Goal: Information Seeking & Learning: Learn about a topic

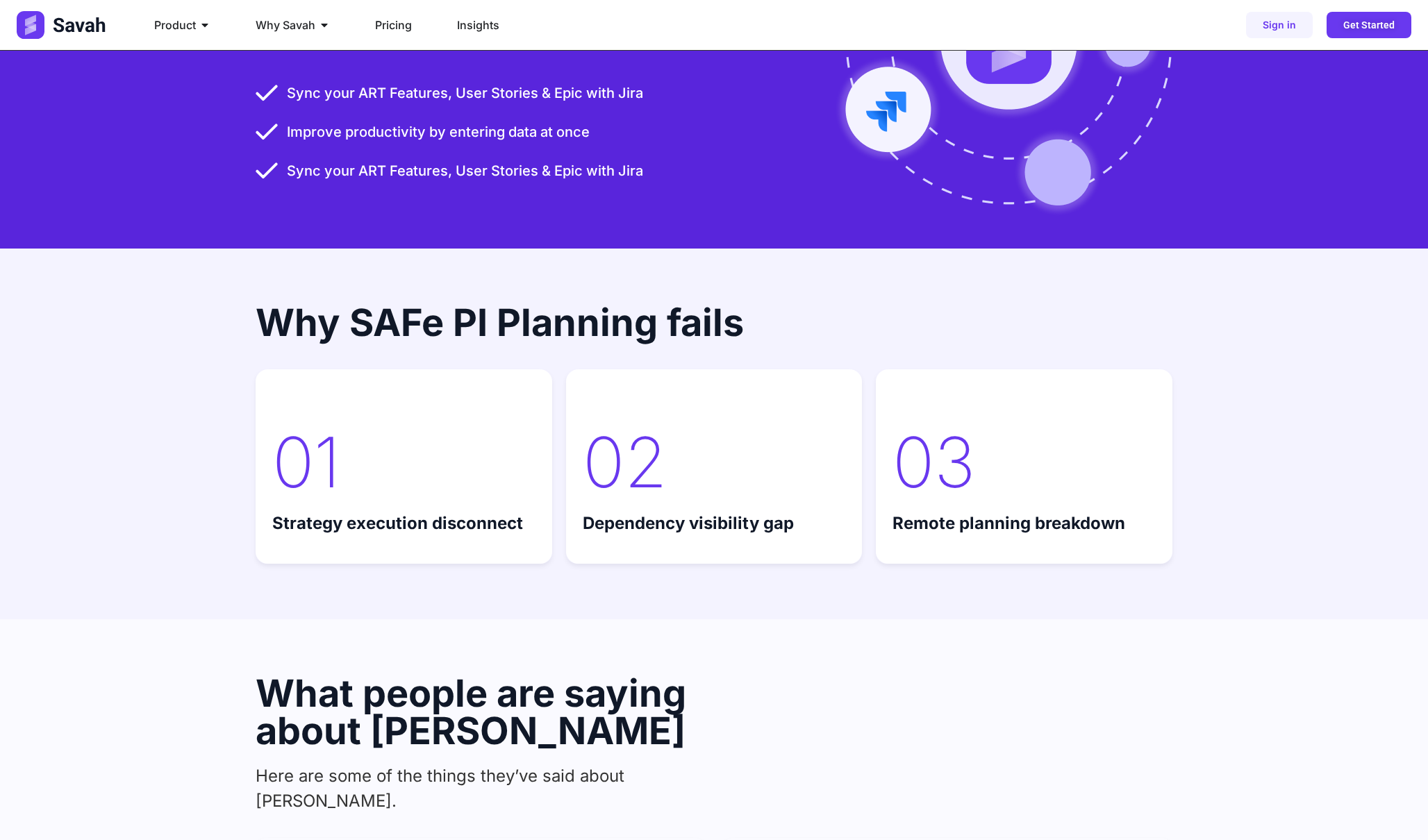
scroll to position [4416, 0]
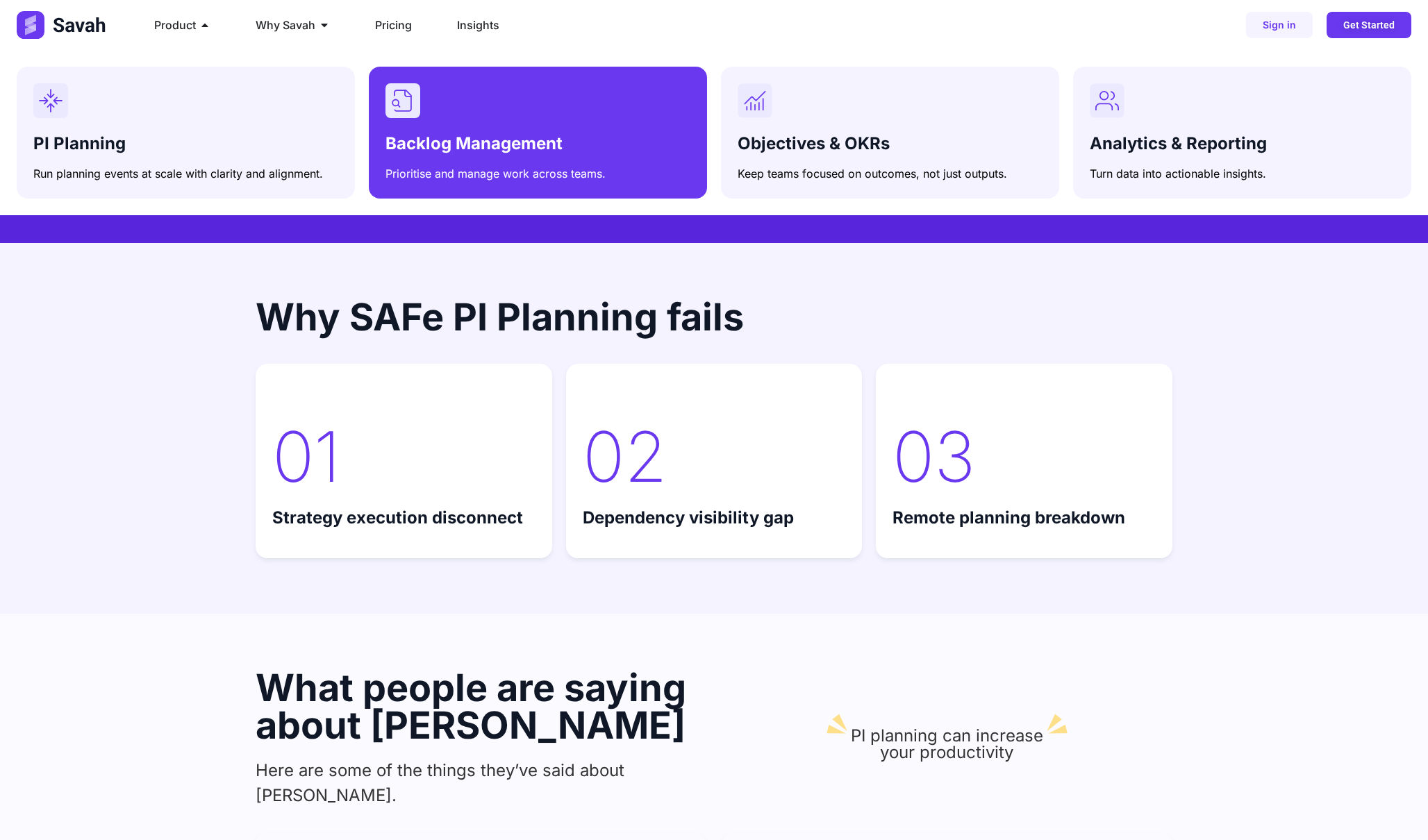
click at [476, 129] on div "Backlog Management Prioritise and manage work across teams." at bounding box center [538, 155] width 305 height 54
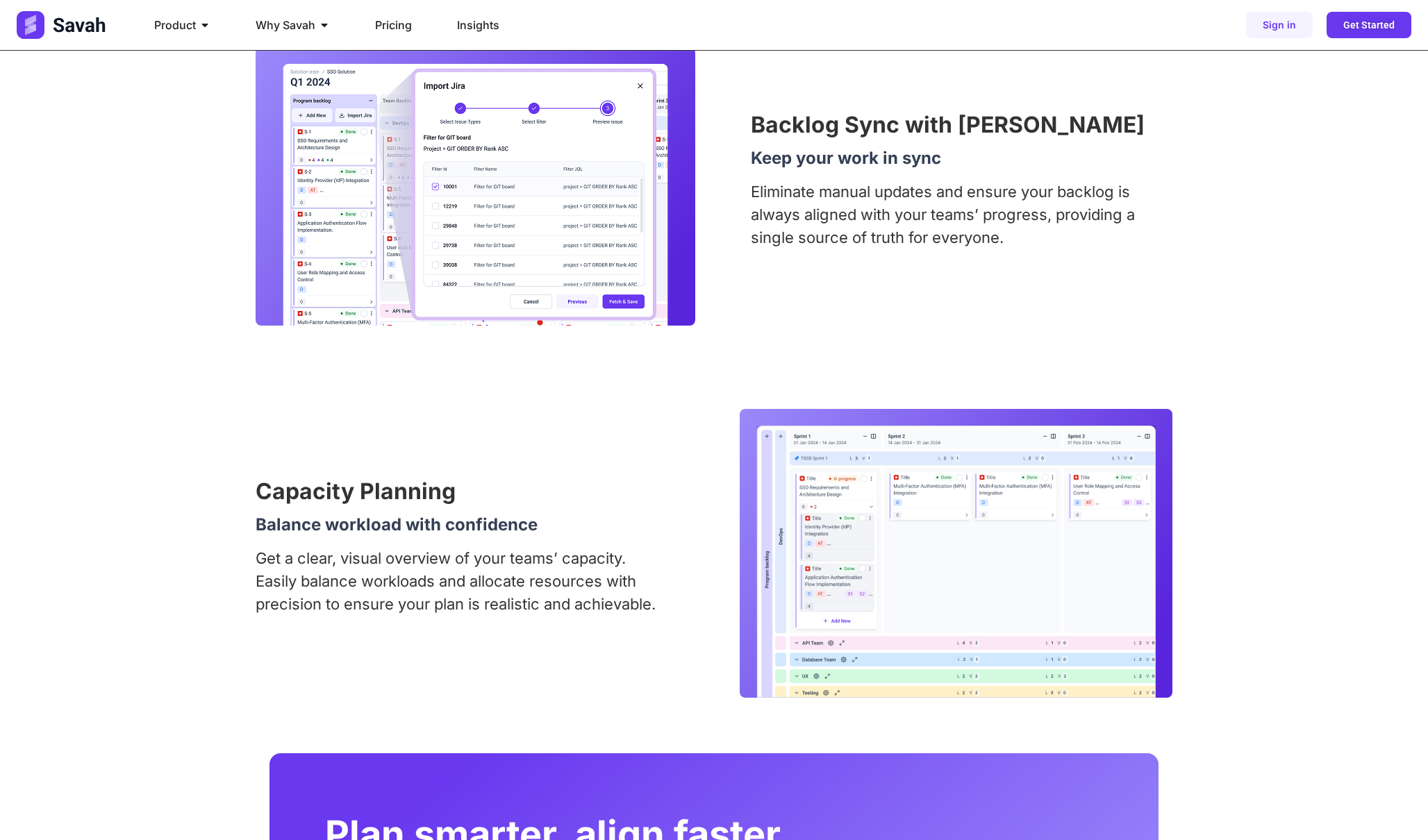
scroll to position [2094, 0]
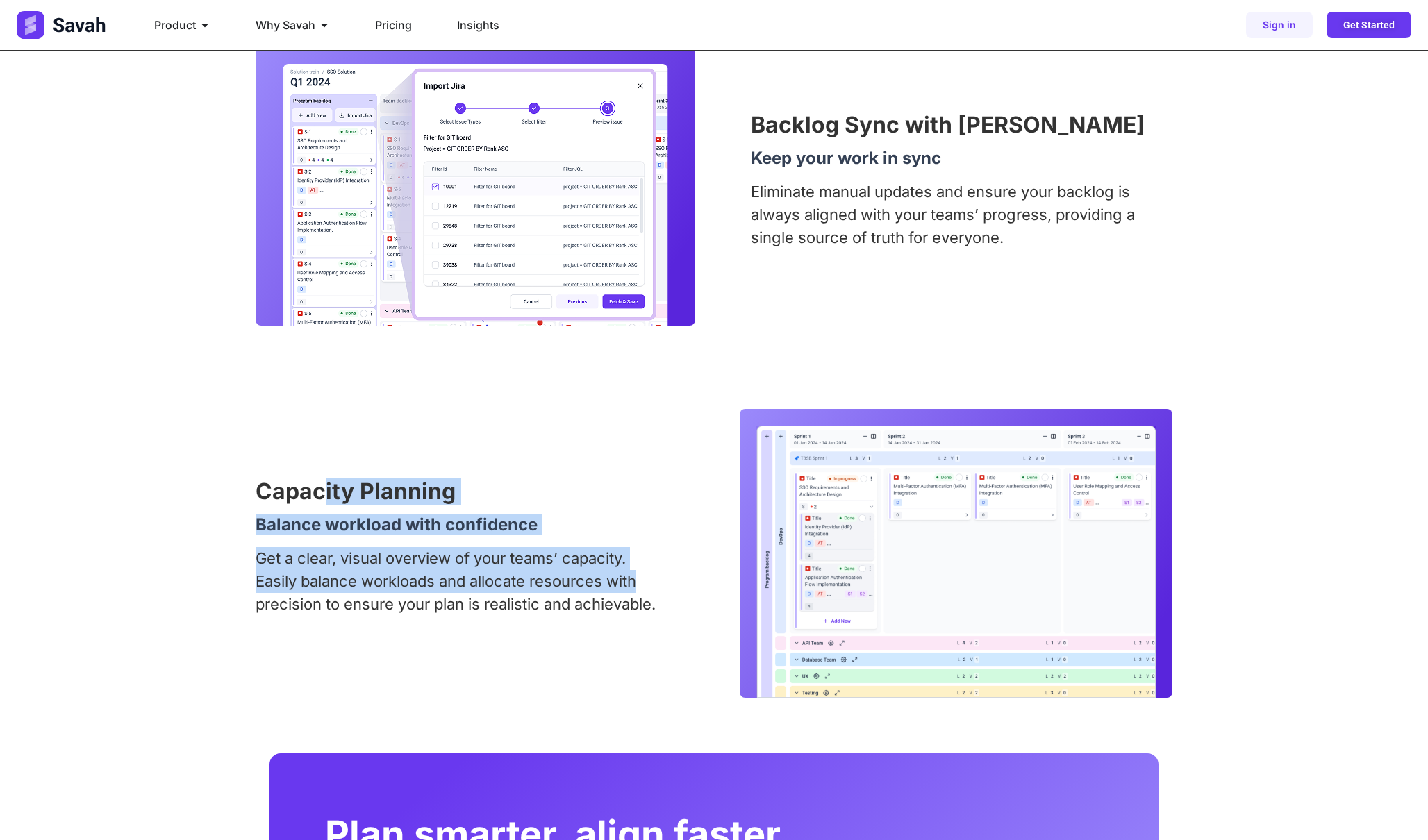
drag, startPoint x: 323, startPoint y: 482, endPoint x: 648, endPoint y: 595, distance: 344.1
click at [654, 595] on div "Capacity Planning Balance workload with confidence Get a clear, visual overview…" at bounding box center [463, 553] width 415 height 145
click at [648, 595] on p "Get a clear, visual overview of your teams’ capacity. Easily balance workloads …" at bounding box center [463, 581] width 415 height 69
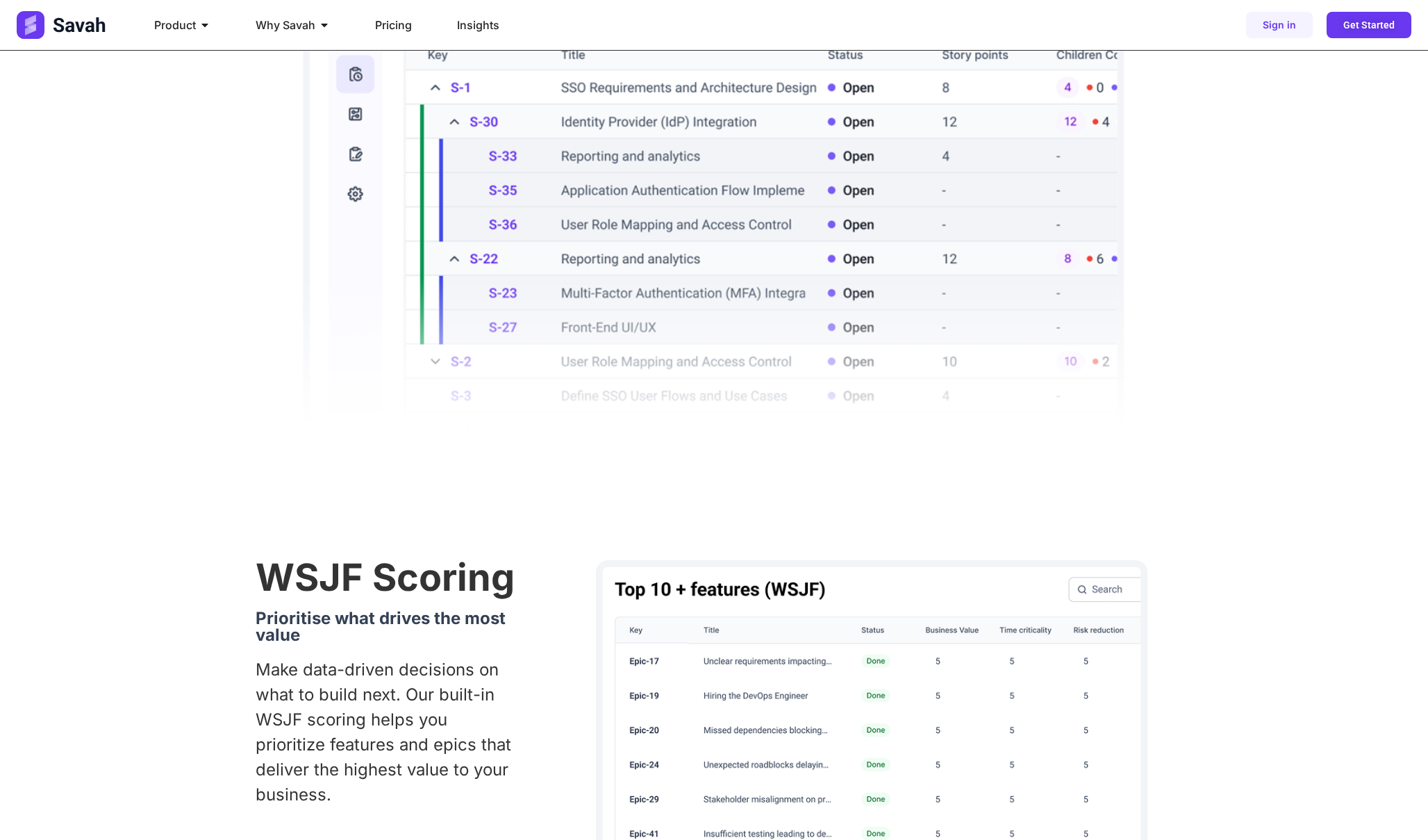
scroll to position [579, 0]
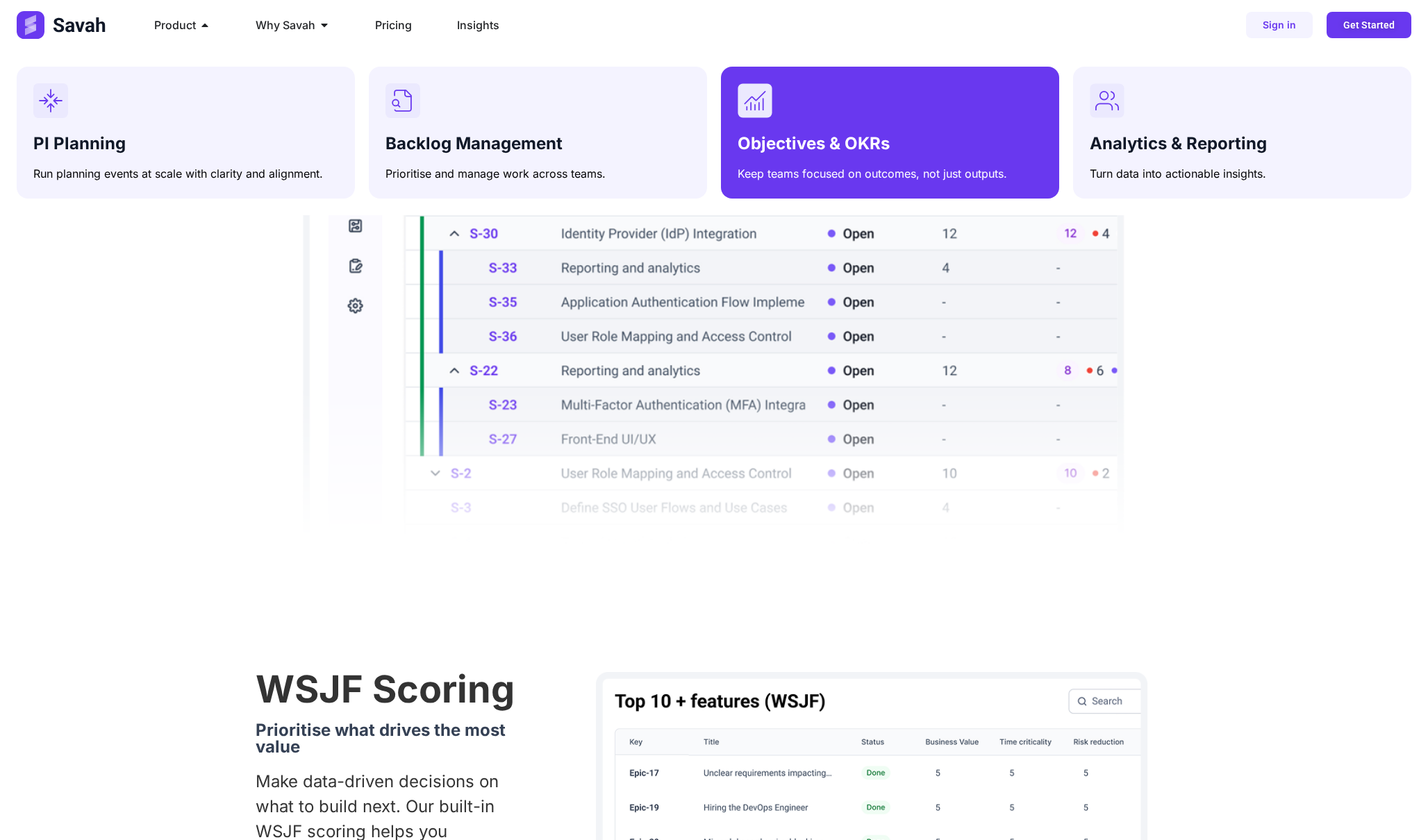
click at [785, 149] on span "Objectives & OKRs" at bounding box center [813, 143] width 152 height 20
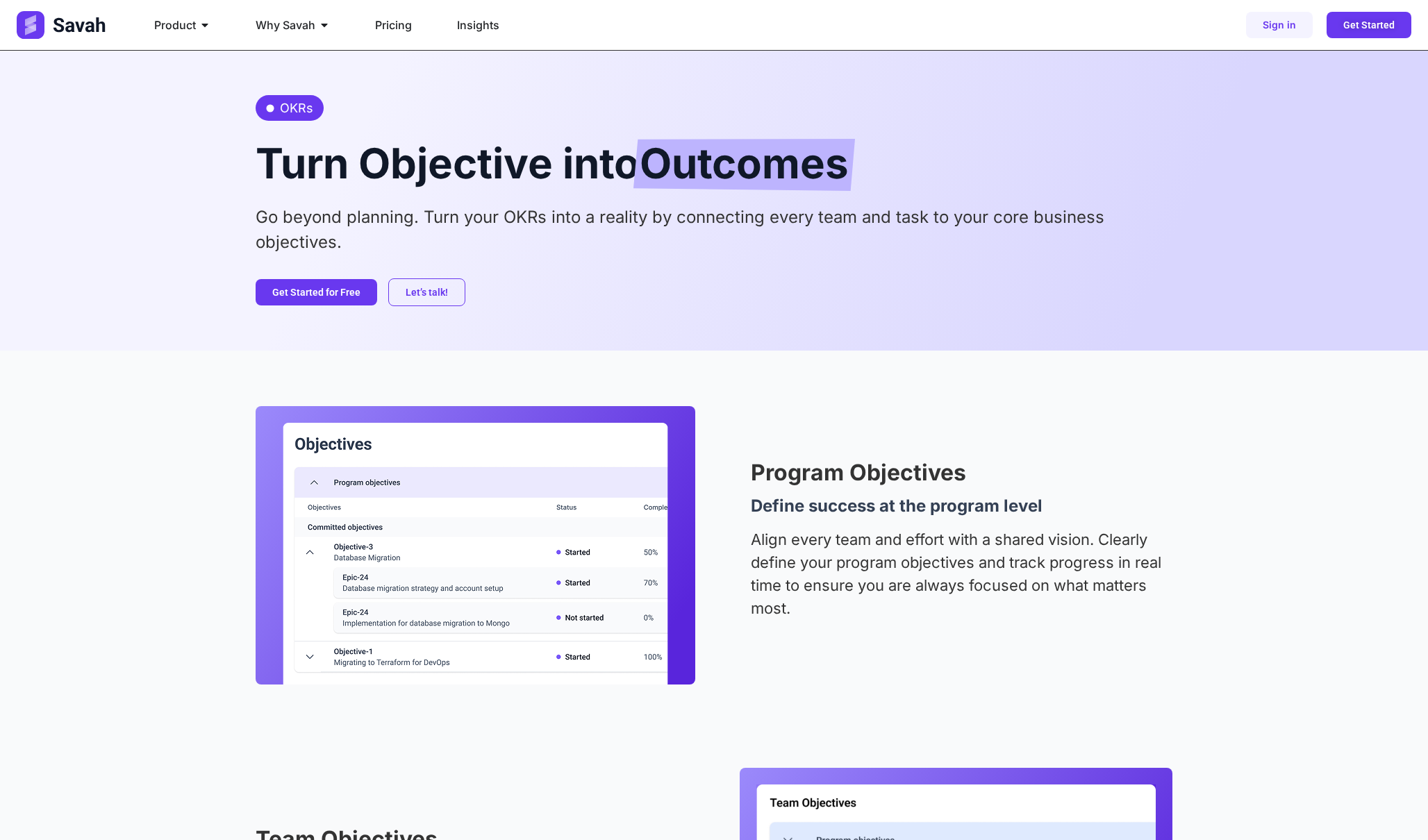
click at [823, 381] on div "Program Objectives Define success at the program level Align every team and eff…" at bounding box center [714, 731] width 917 height 761
click at [904, 209] on p "Go beyond planning. Turn your OKRs into a reality by connecting every team and …" at bounding box center [714, 230] width 917 height 50
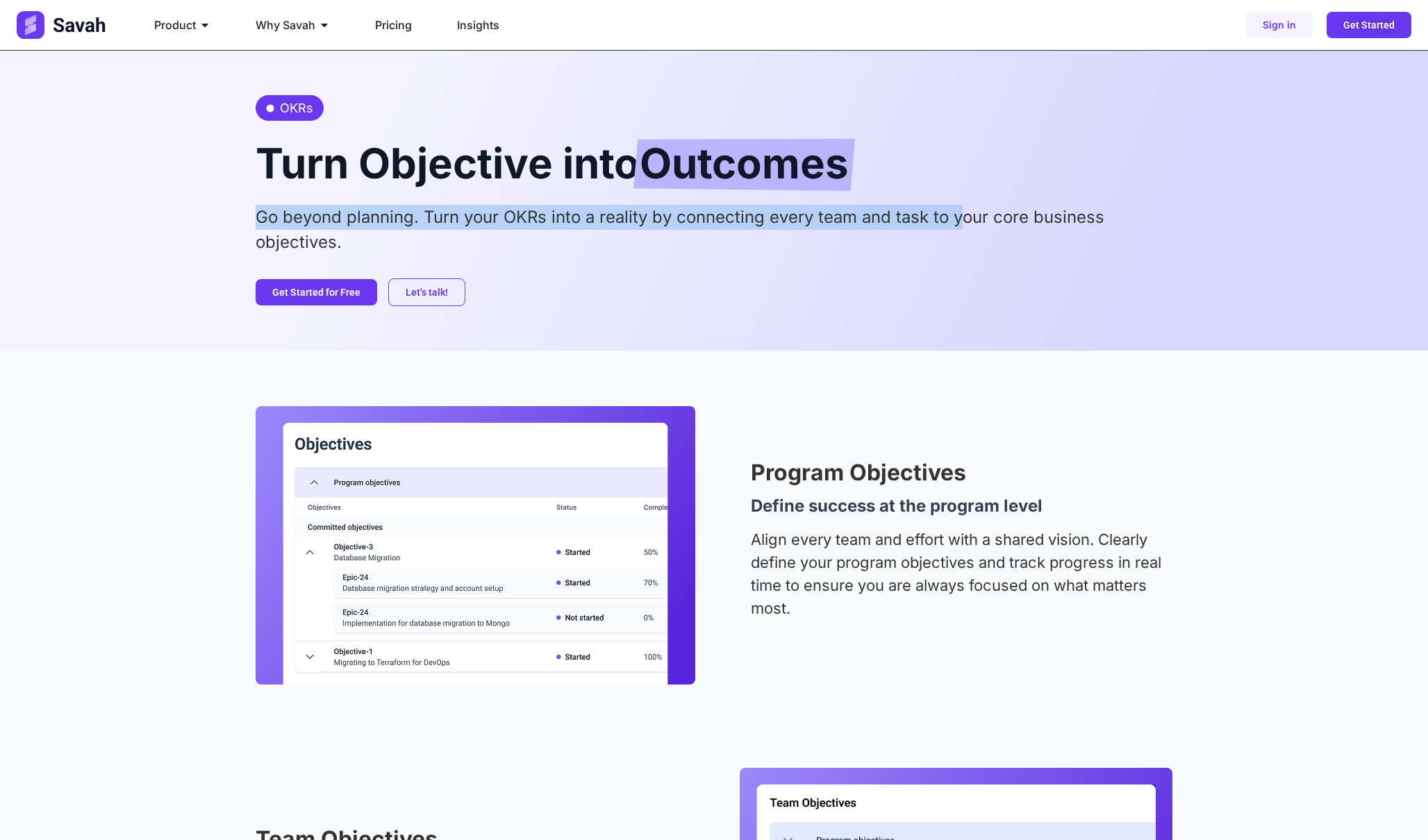
drag, startPoint x: 694, startPoint y: 200, endPoint x: 963, endPoint y: 222, distance: 269.9
click at [963, 222] on div "OKRs Turn Objective into Outcomes Go beyond planning. Turn your OKRs into a rea…" at bounding box center [714, 200] width 917 height 300
click at [963, 222] on p "Go beyond planning. Turn your OKRs into a reality by connecting every team and …" at bounding box center [714, 230] width 917 height 50
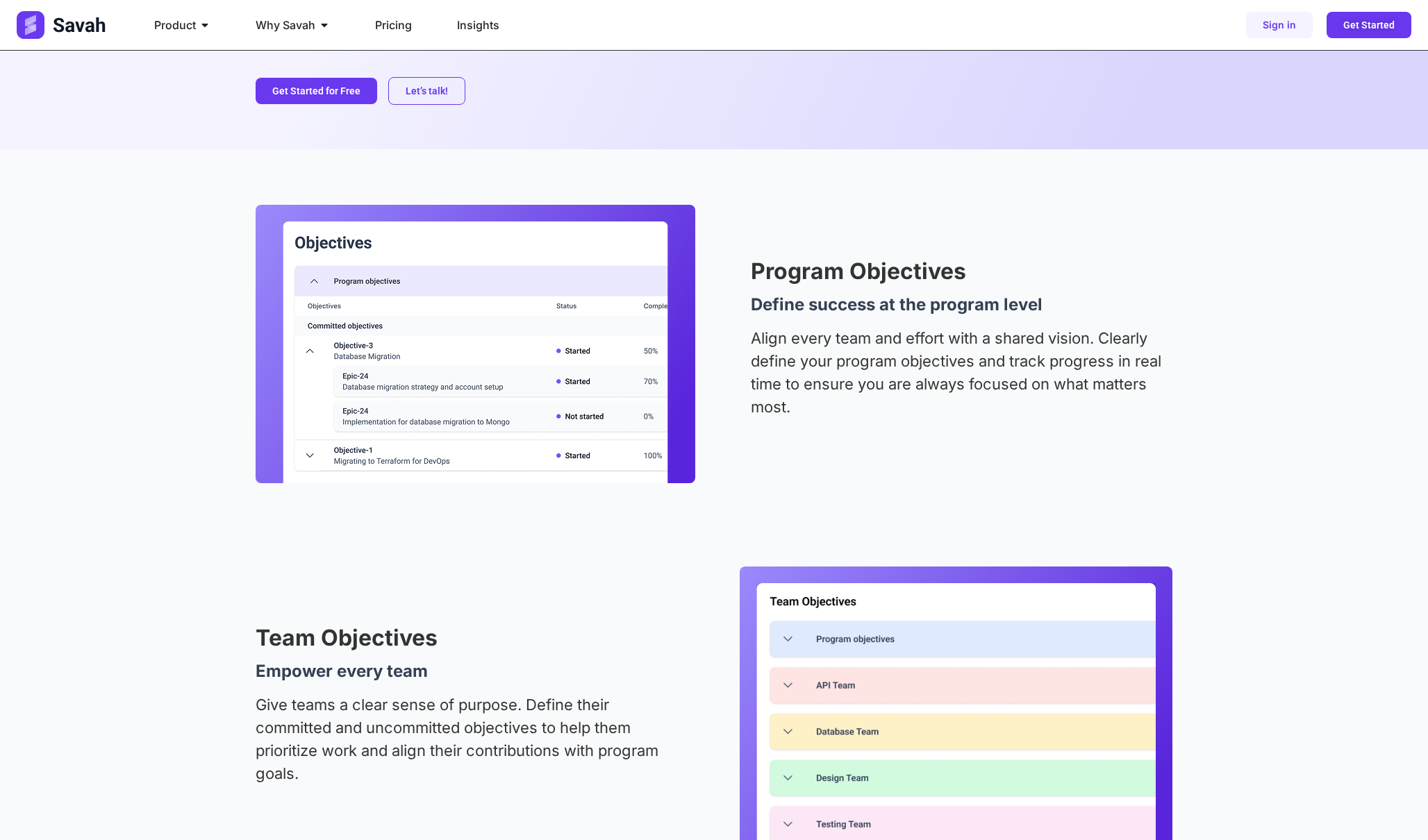
scroll to position [209, 0]
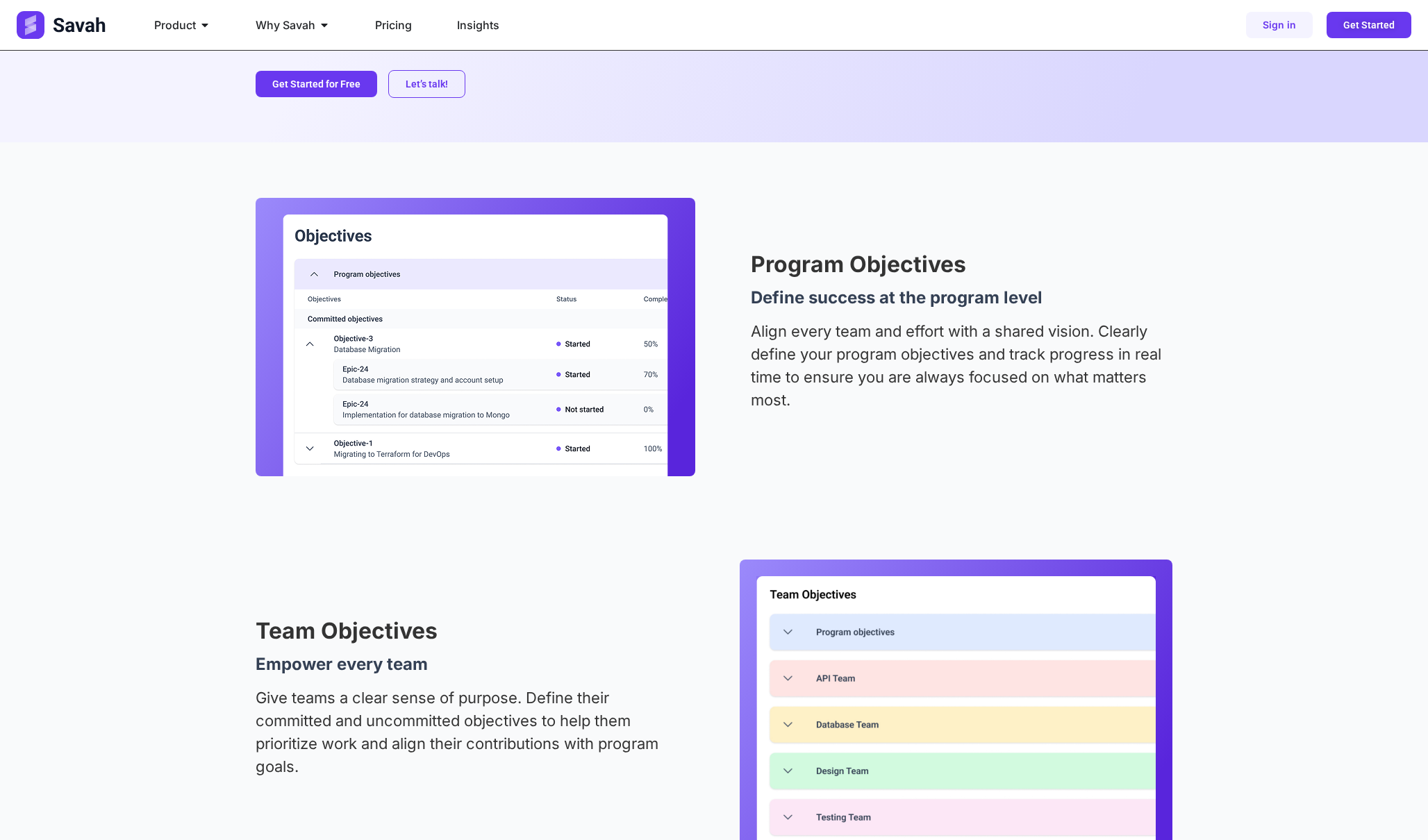
click at [711, 351] on div "Program Objectives Define success at the program level Align every team and eff…" at bounding box center [714, 337] width 917 height 278
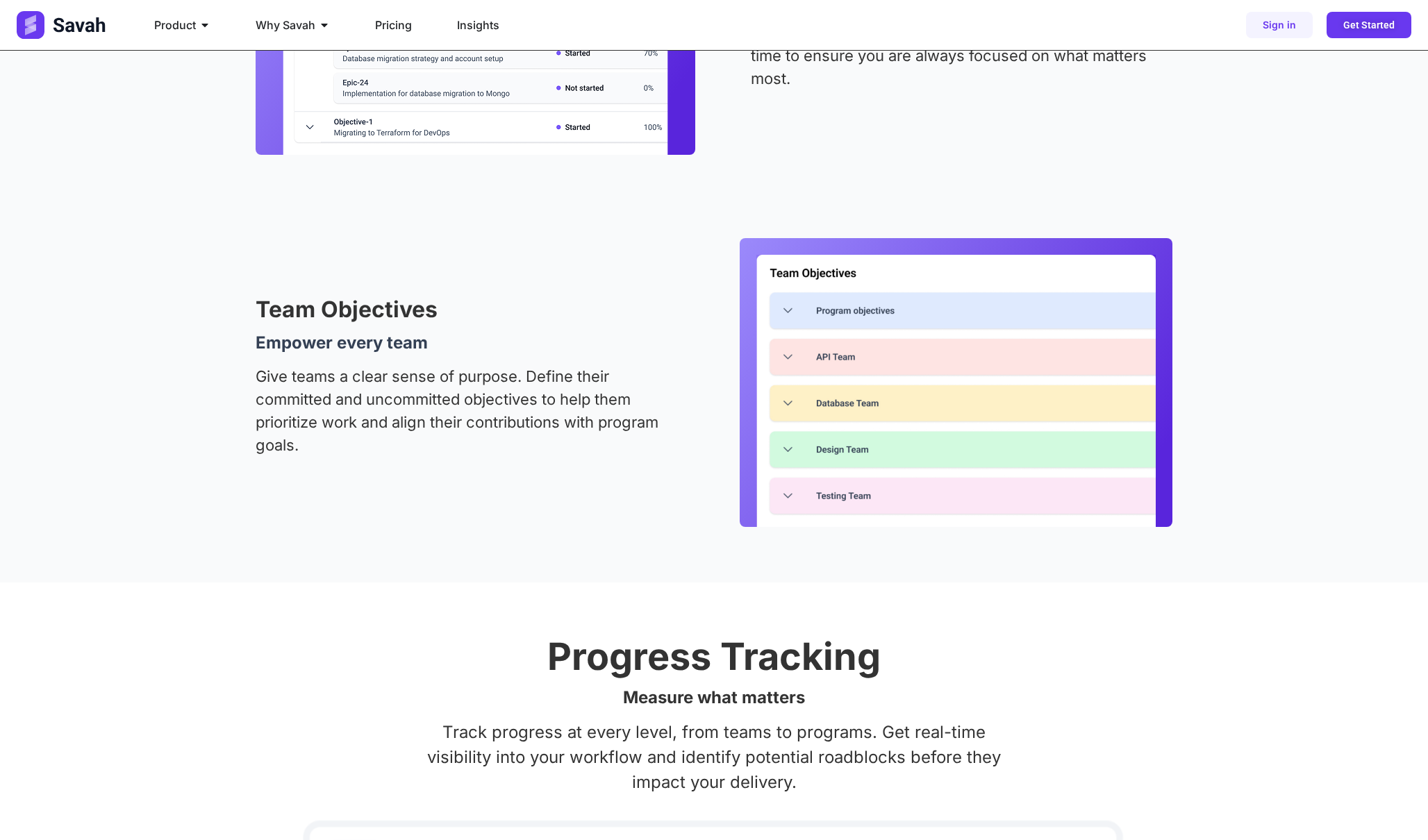
click at [905, 433] on img at bounding box center [956, 390] width 399 height 272
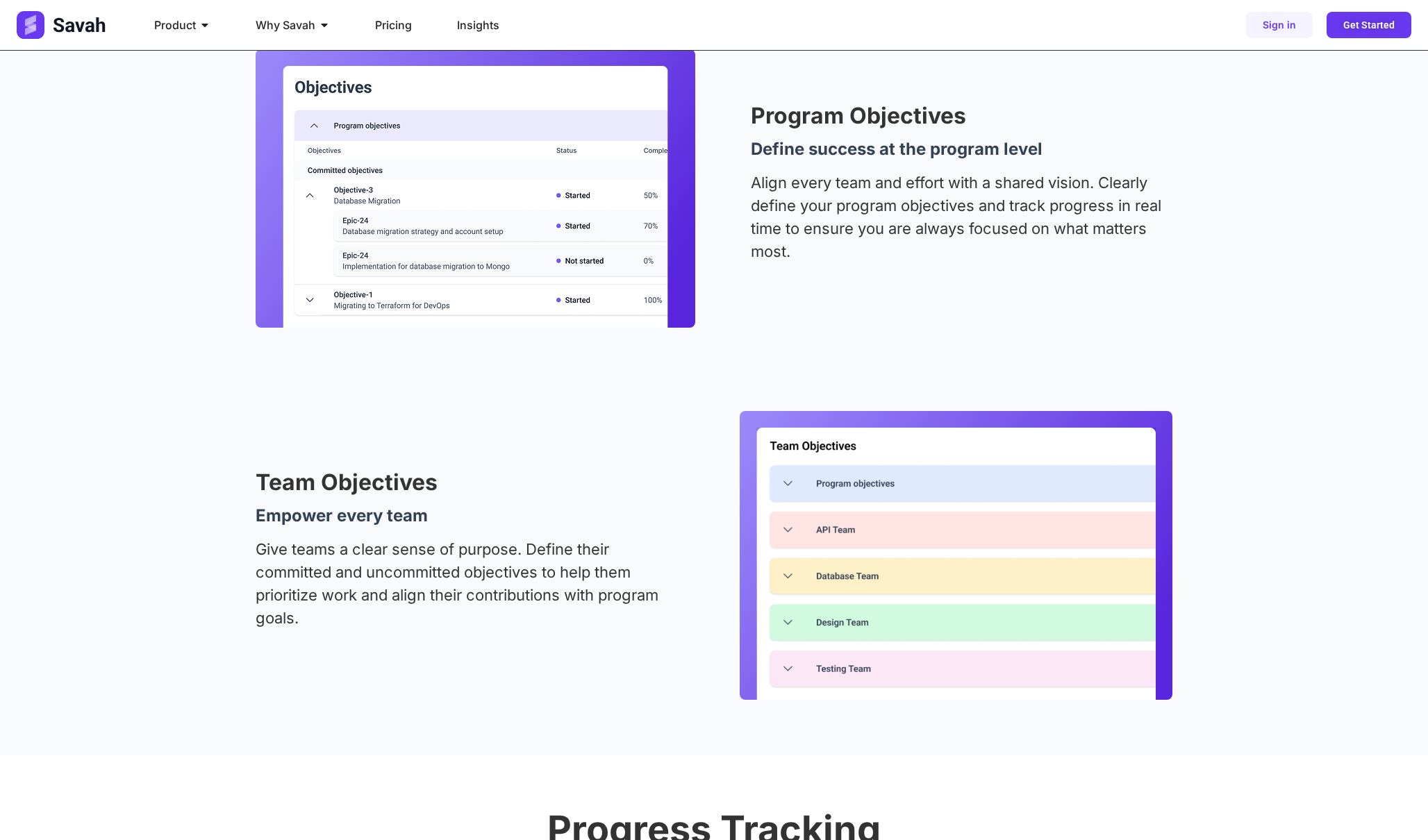
scroll to position [386, 0]
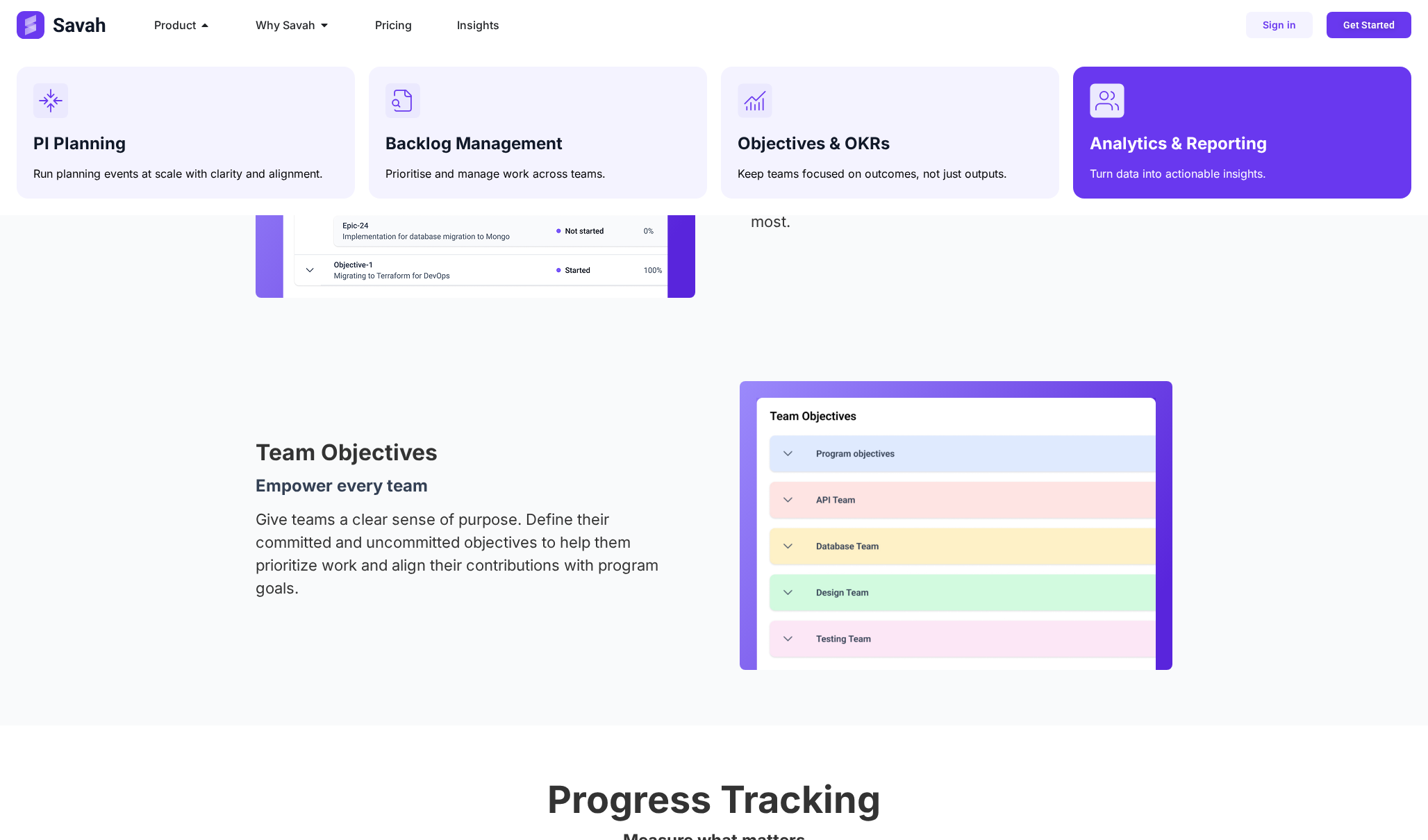
click at [1127, 149] on span "Analytics & Reporting" at bounding box center [1178, 143] width 177 height 20
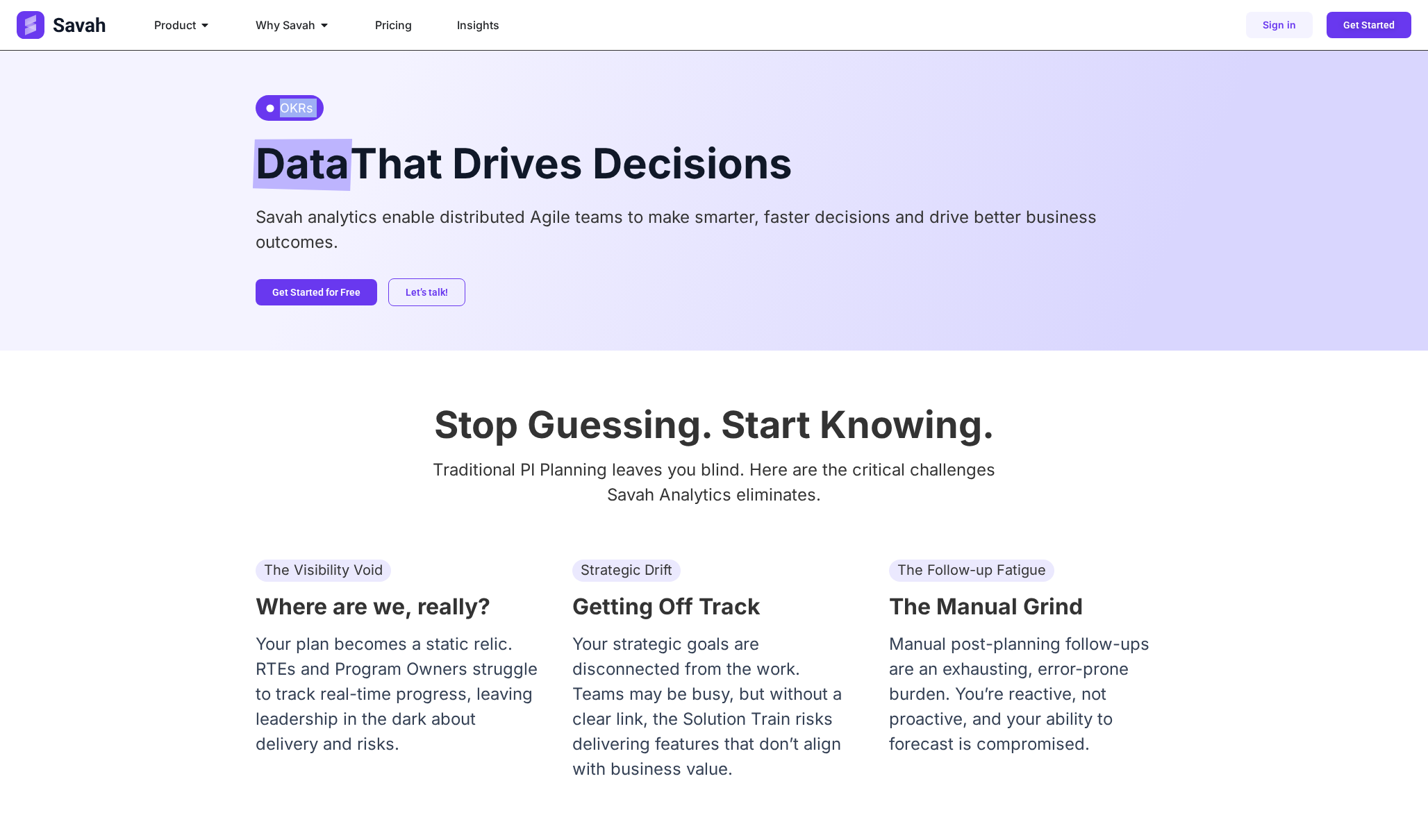
drag, startPoint x: 274, startPoint y: 108, endPoint x: 377, endPoint y: 108, distance: 103.0
click at [377, 108] on div "OKRs Data That Drives Decisions Savah analytics enable distributed Agile teams …" at bounding box center [714, 200] width 917 height 300
